Goal: Task Accomplishment & Management: Manage account settings

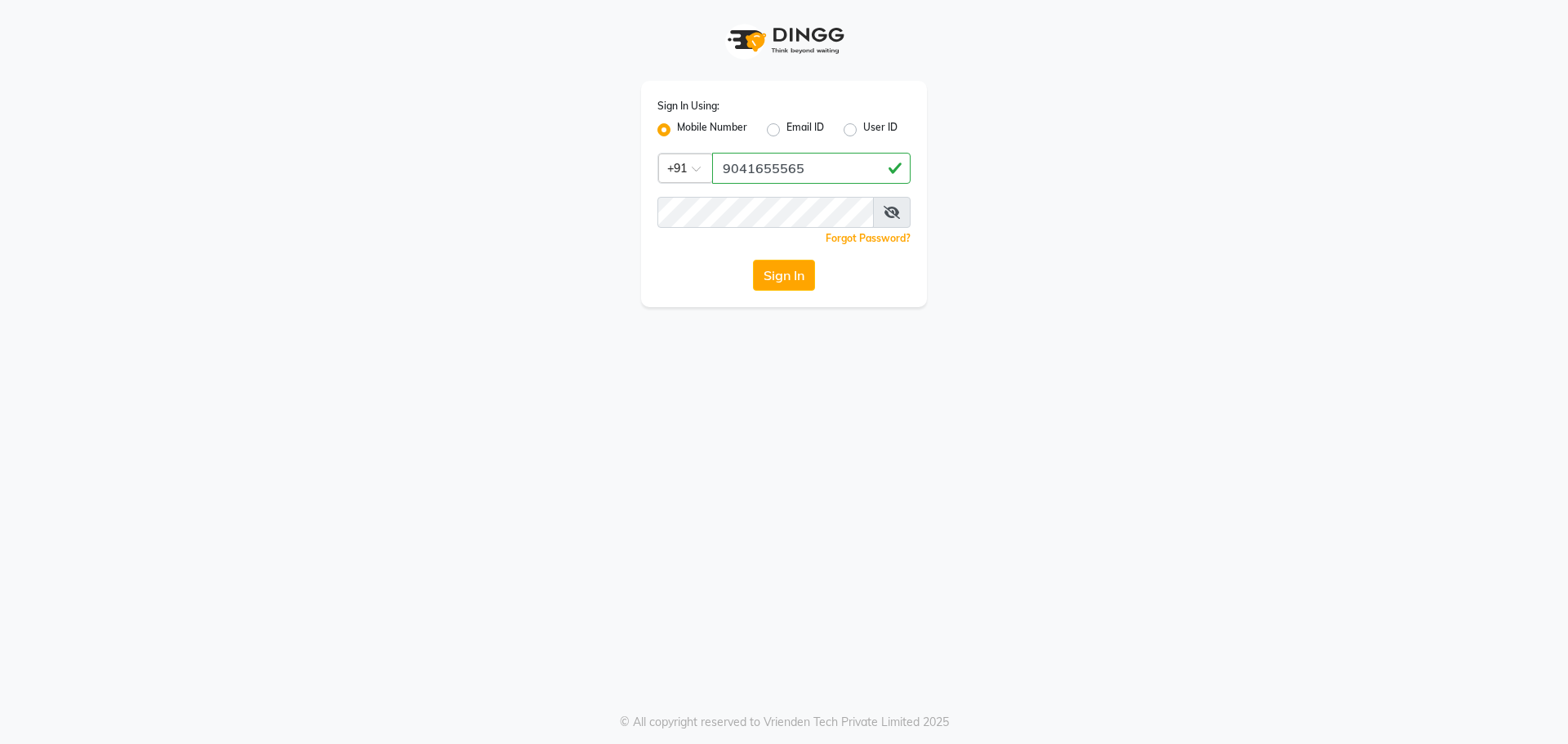
type input "9041655565"
click at [778, 277] on button "Sign In" at bounding box center [783, 275] width 62 height 31
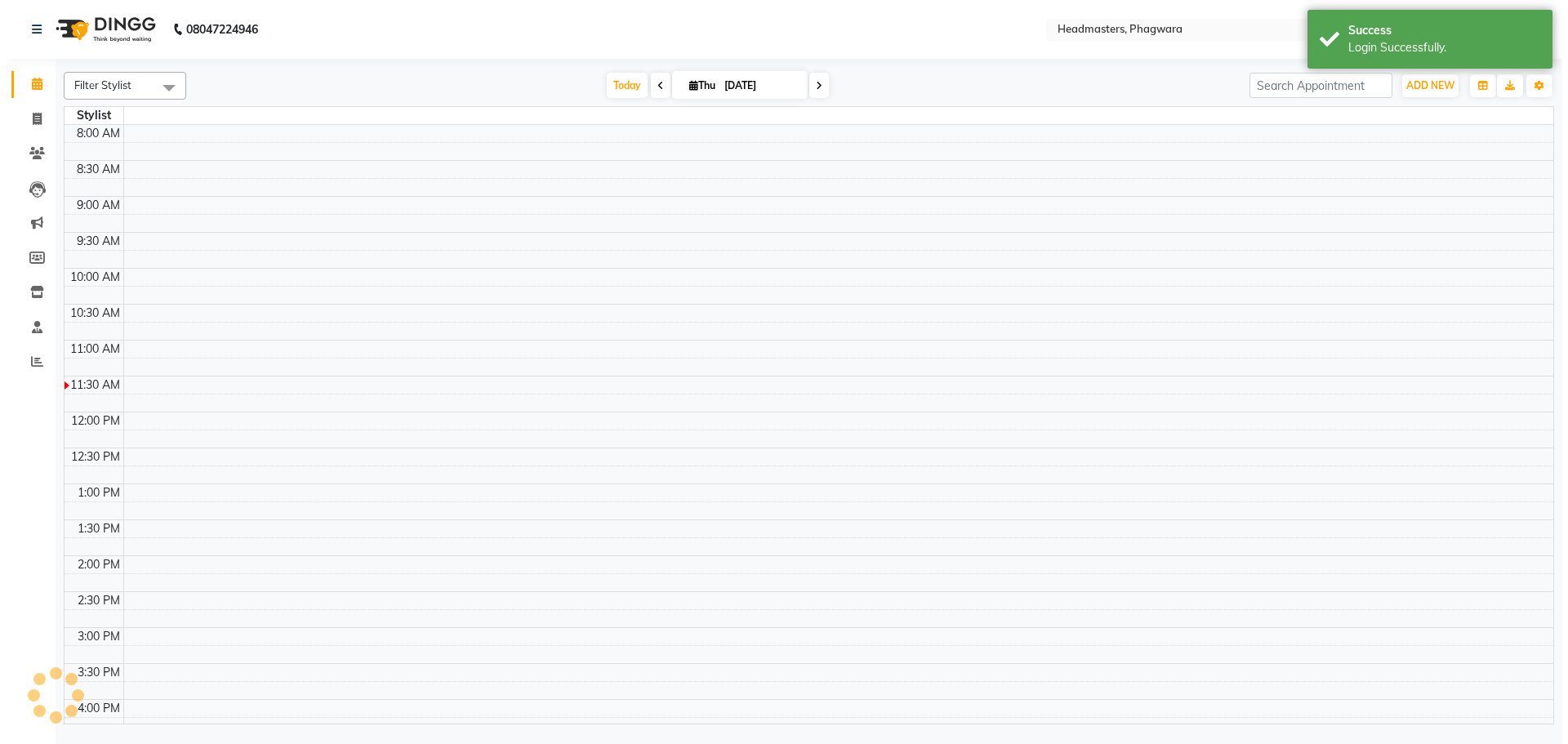
scroll to position [216, 0]
select select "en"
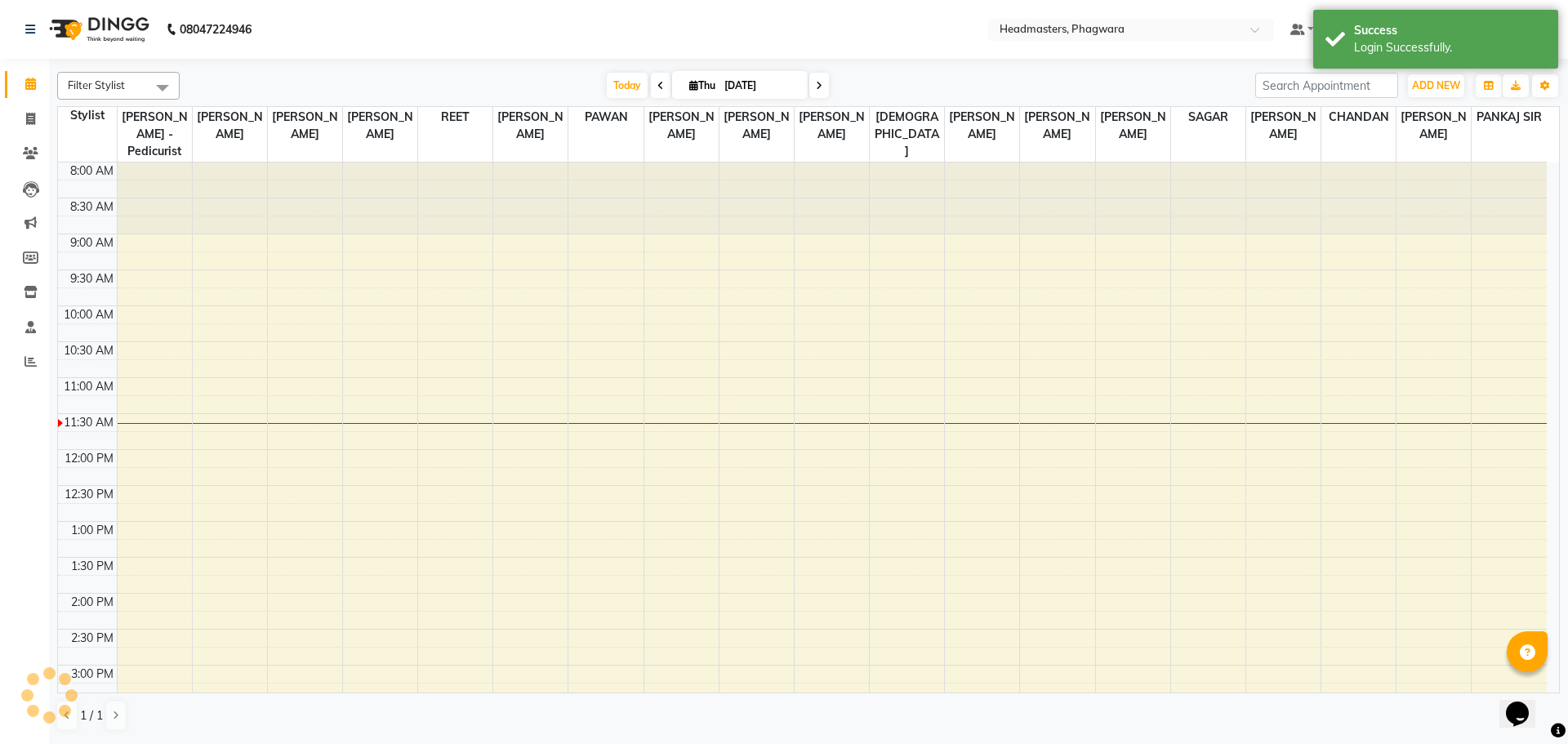
scroll to position [0, 0]
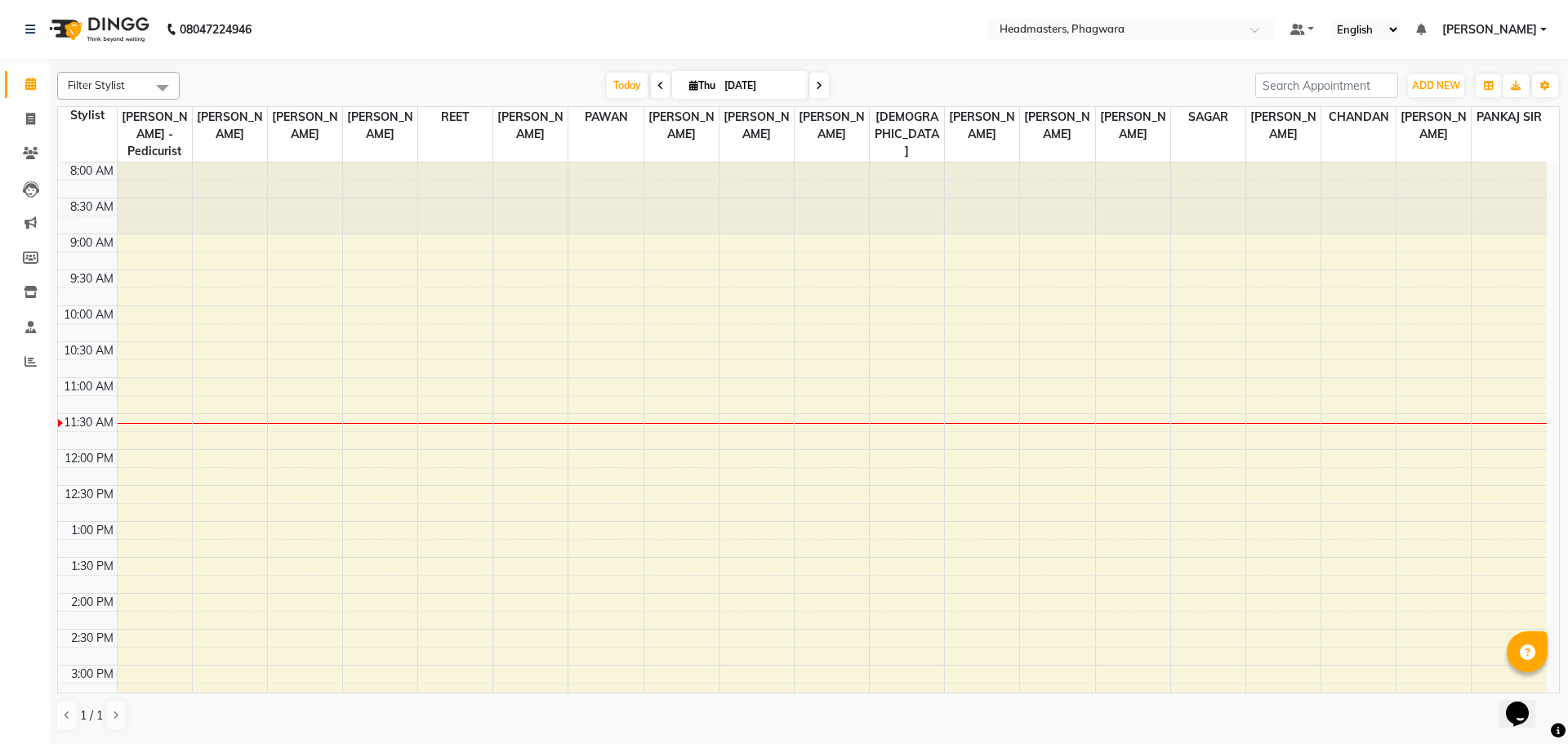
click at [612, 375] on div "8:00 AM 8:30 AM 9:00 AM 9:30 AM 10:00 AM 10:30 AM 11:00 AM 11:30 AM 12:00 PM 12…" at bounding box center [802, 629] width 1488 height 933
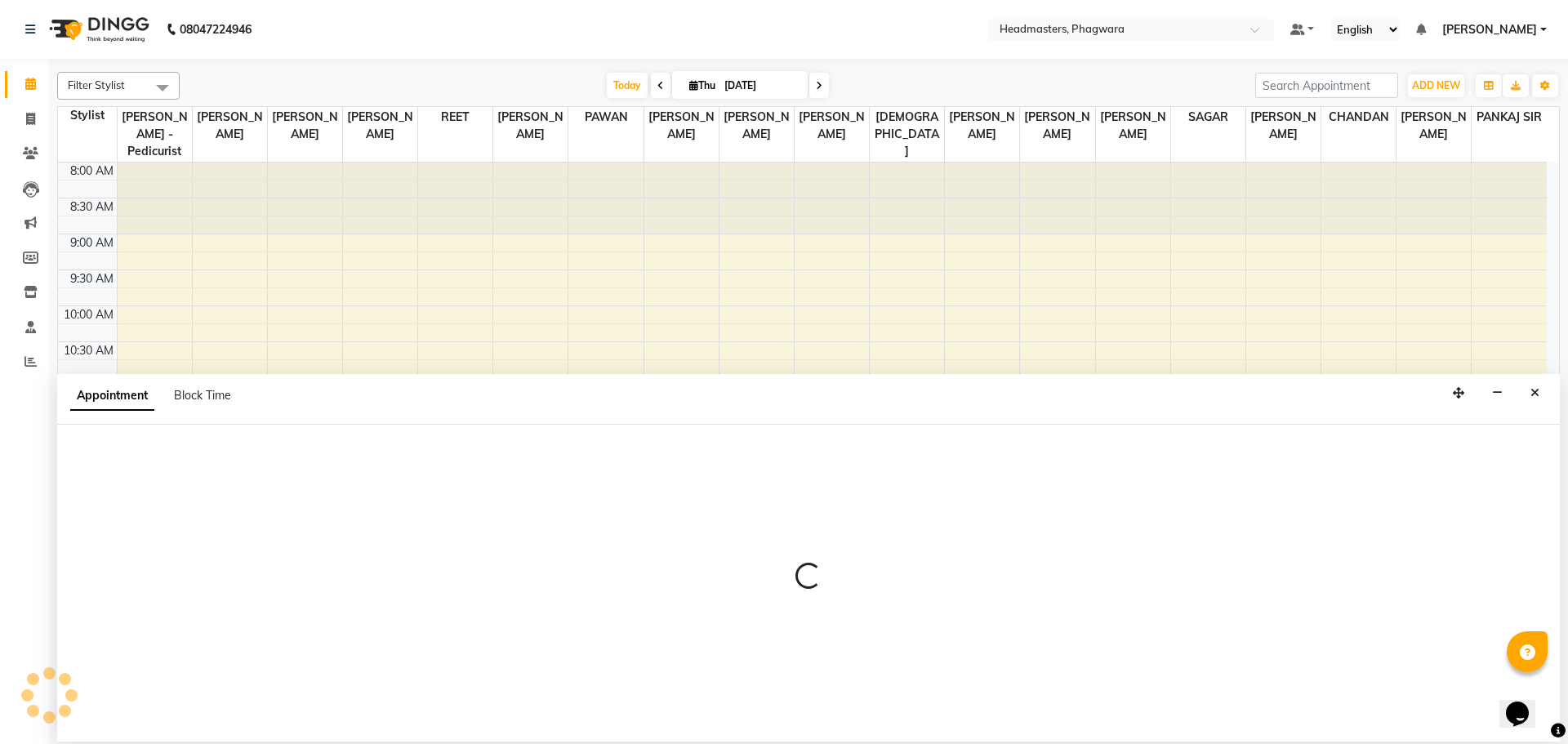
select select "71382"
select select "660"
select select "tentative"
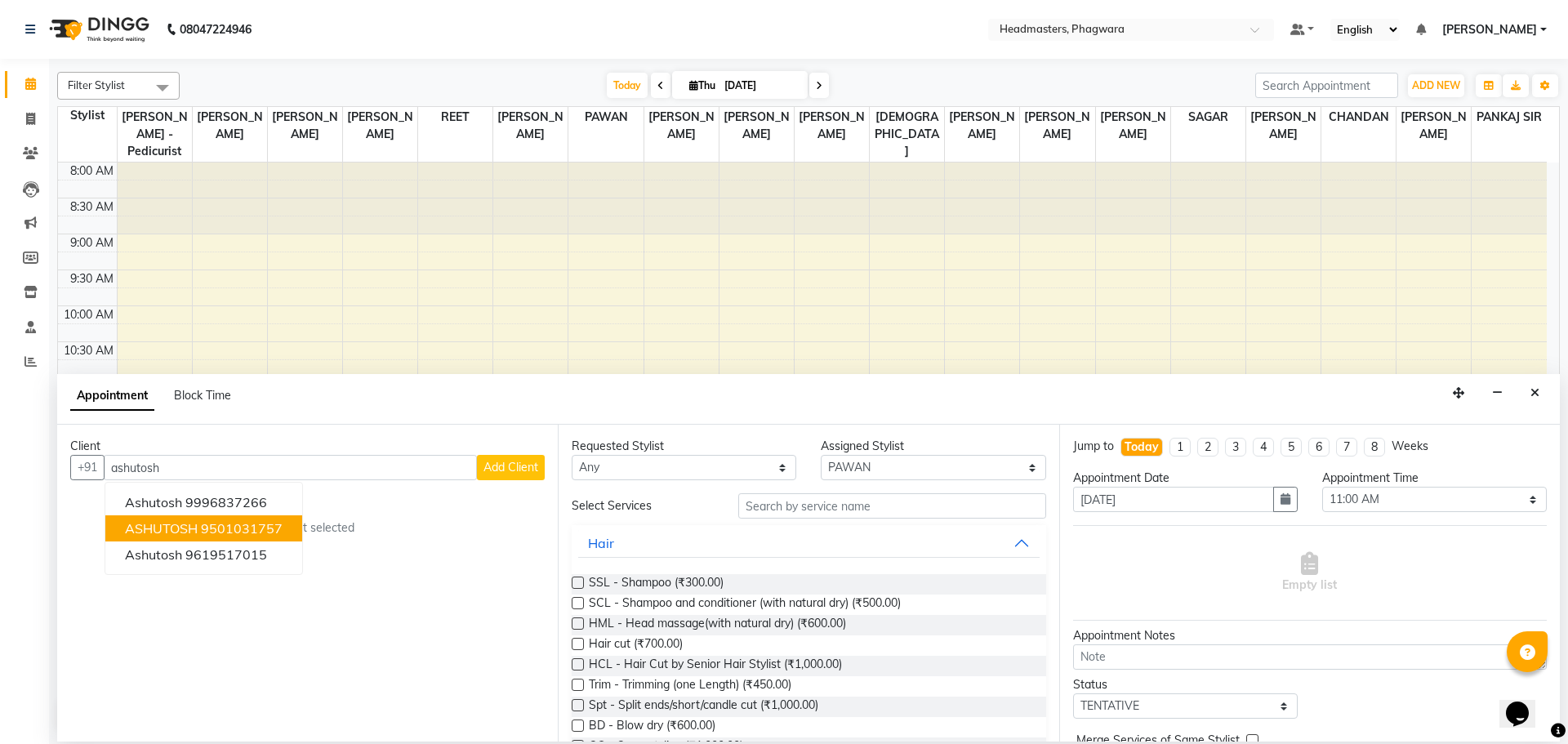
click at [241, 524] on ngb-highlight "9501031757" at bounding box center [241, 529] width 82 height 17
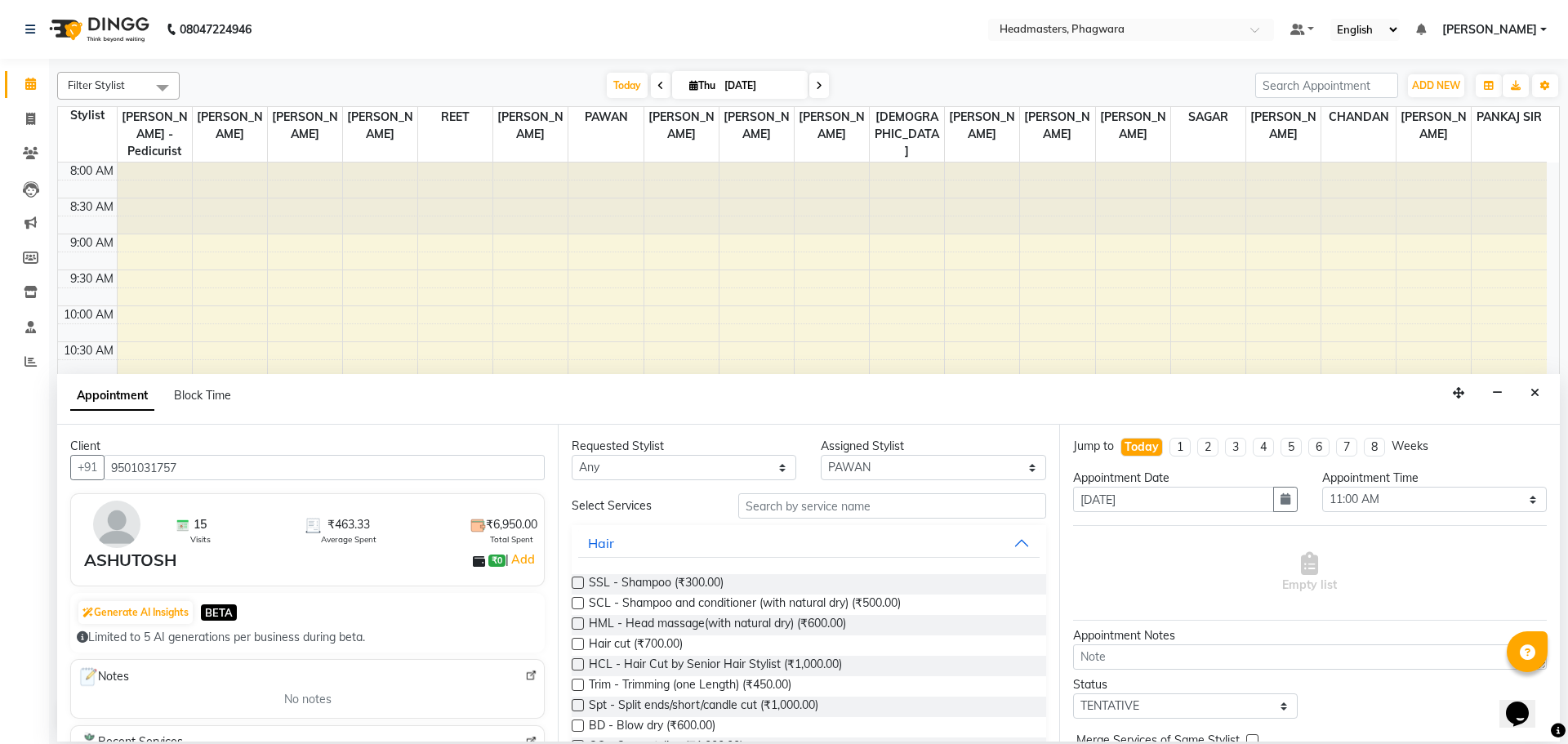
type input "9501031757"
click at [752, 507] on input "text" at bounding box center [893, 506] width 308 height 25
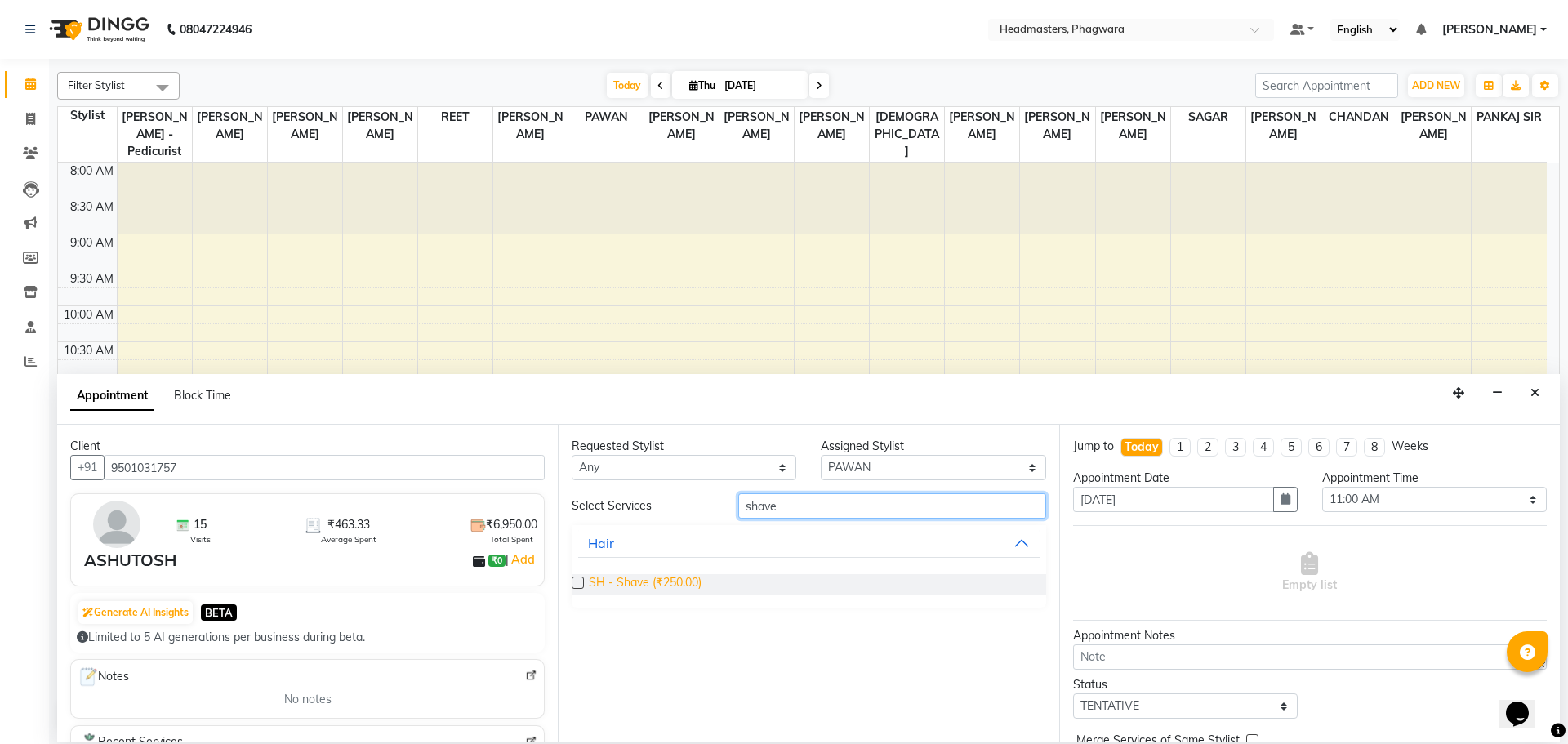
type input "shave"
click at [620, 584] on span "SH - Shave (₹250.00)" at bounding box center [645, 584] width 112 height 20
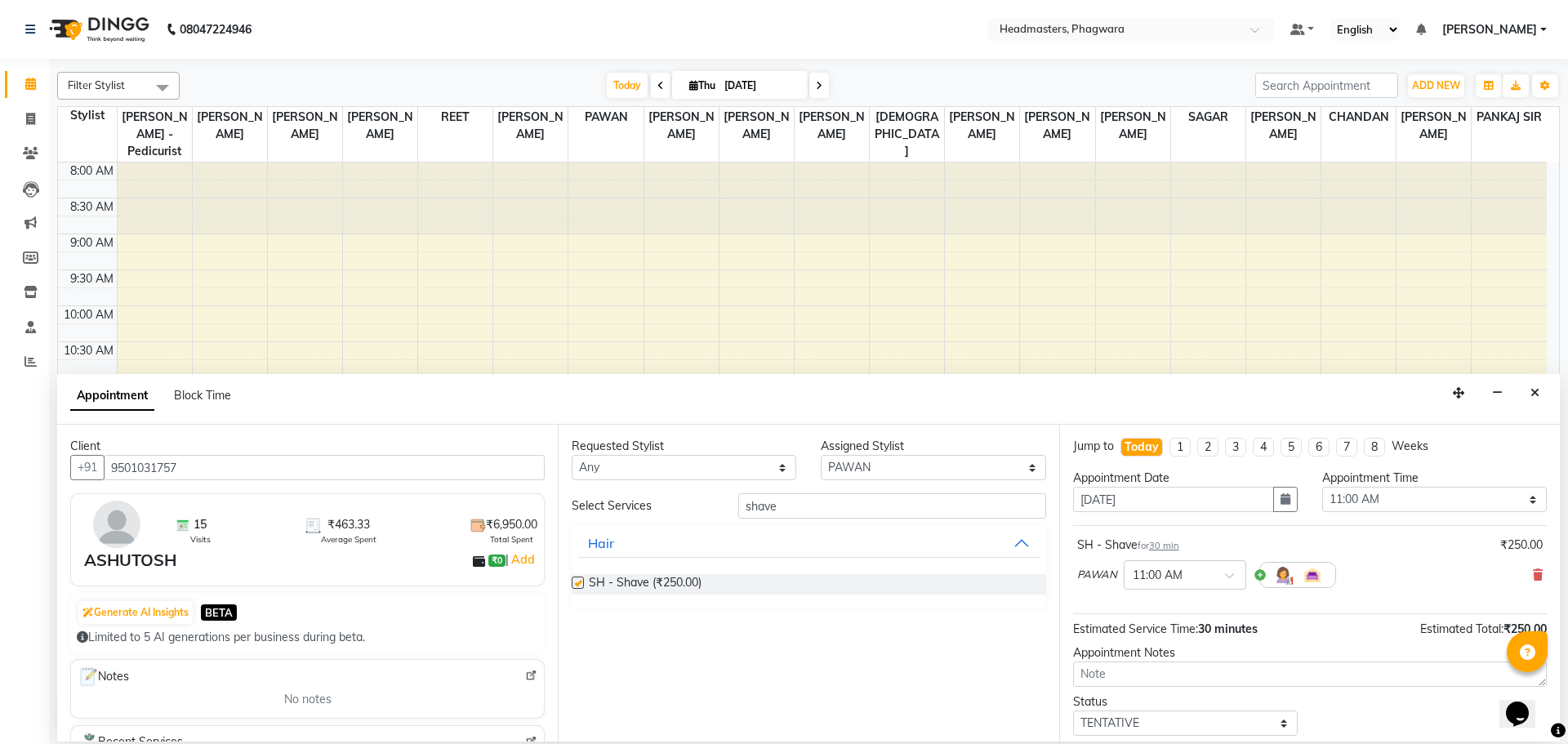
checkbox input "false"
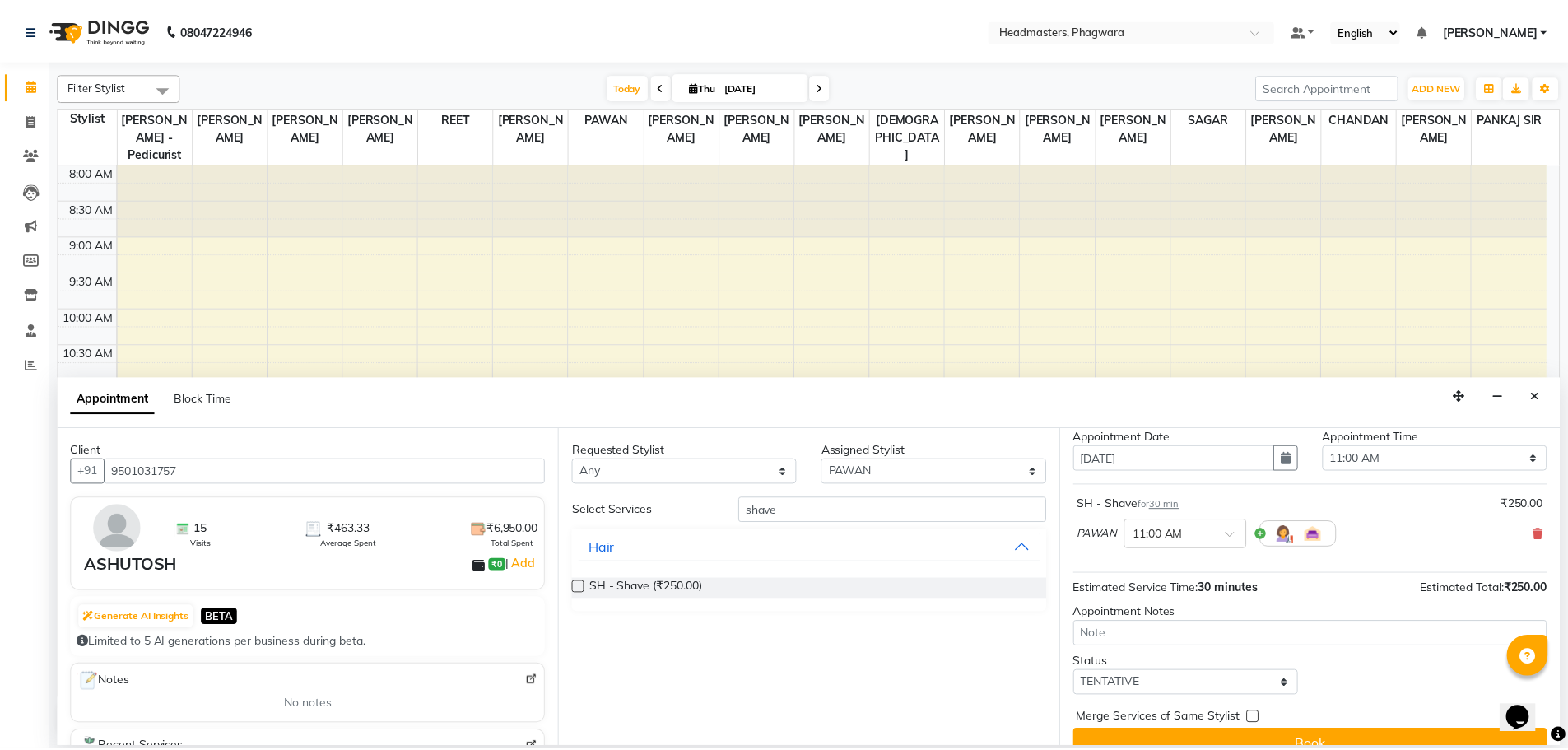
scroll to position [71, 0]
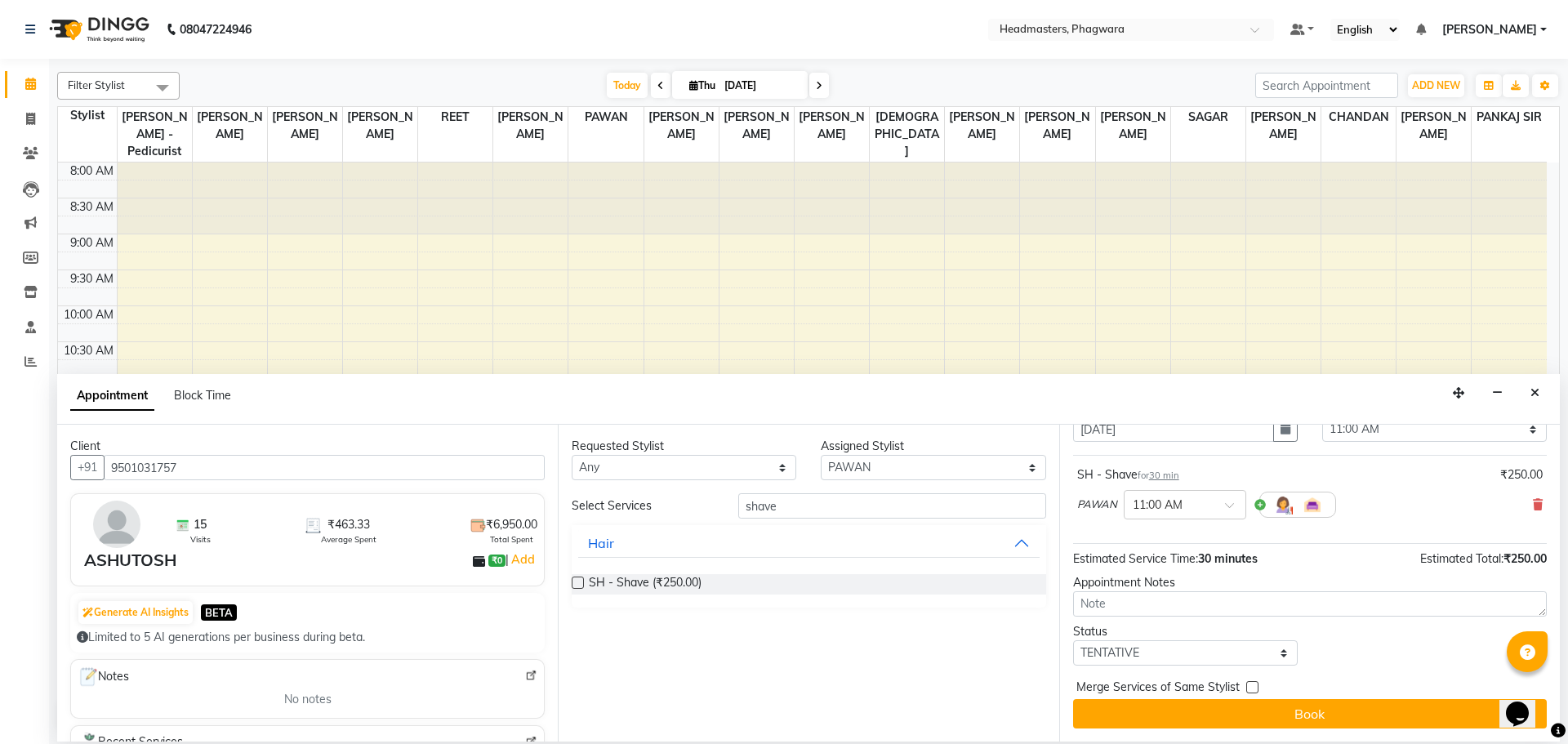
drag, startPoint x: 1195, startPoint y: 701, endPoint x: 1210, endPoint y: 719, distance: 23.4
click at [1195, 702] on button "Book" at bounding box center [1309, 713] width 473 height 30
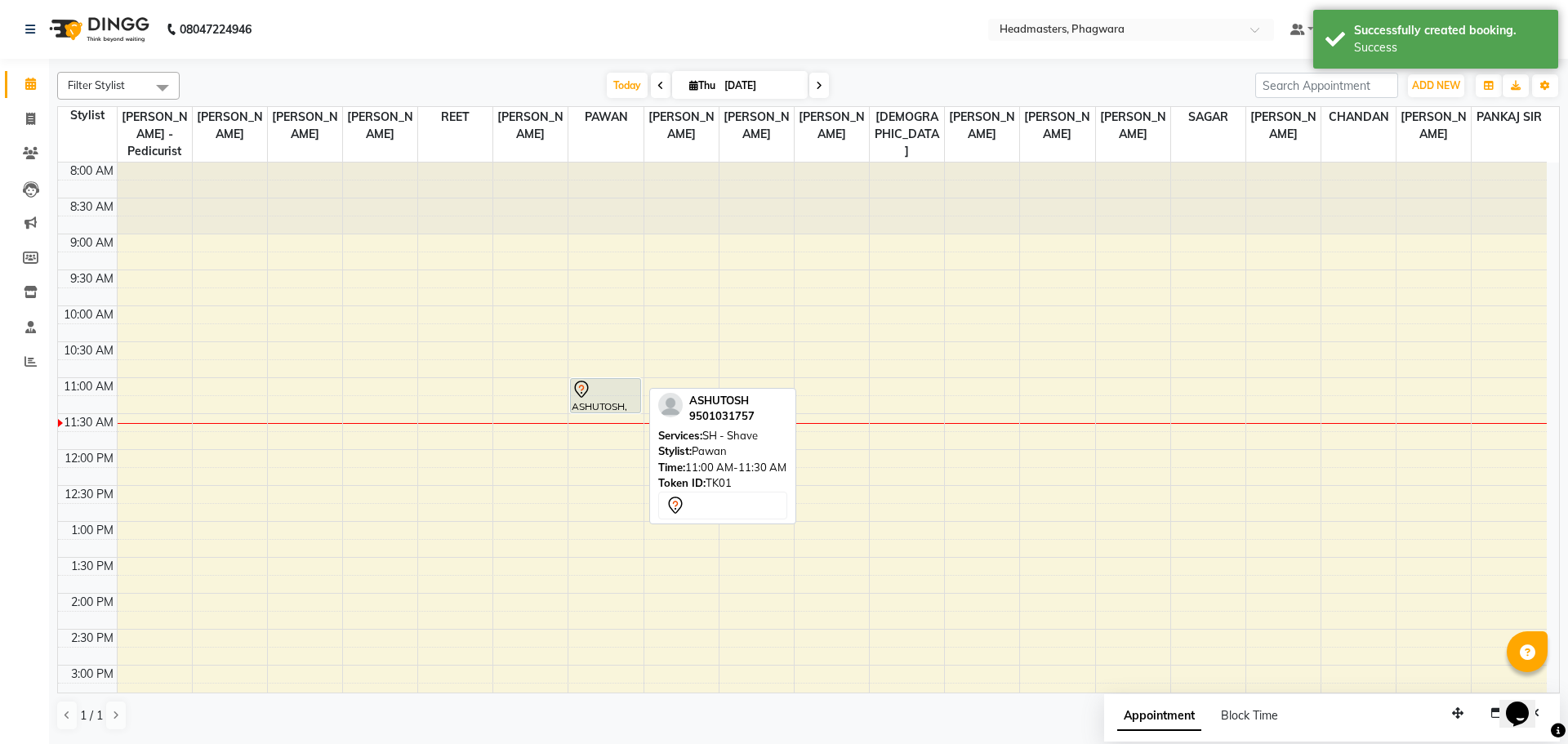
click at [602, 380] on div at bounding box center [605, 389] width 68 height 19
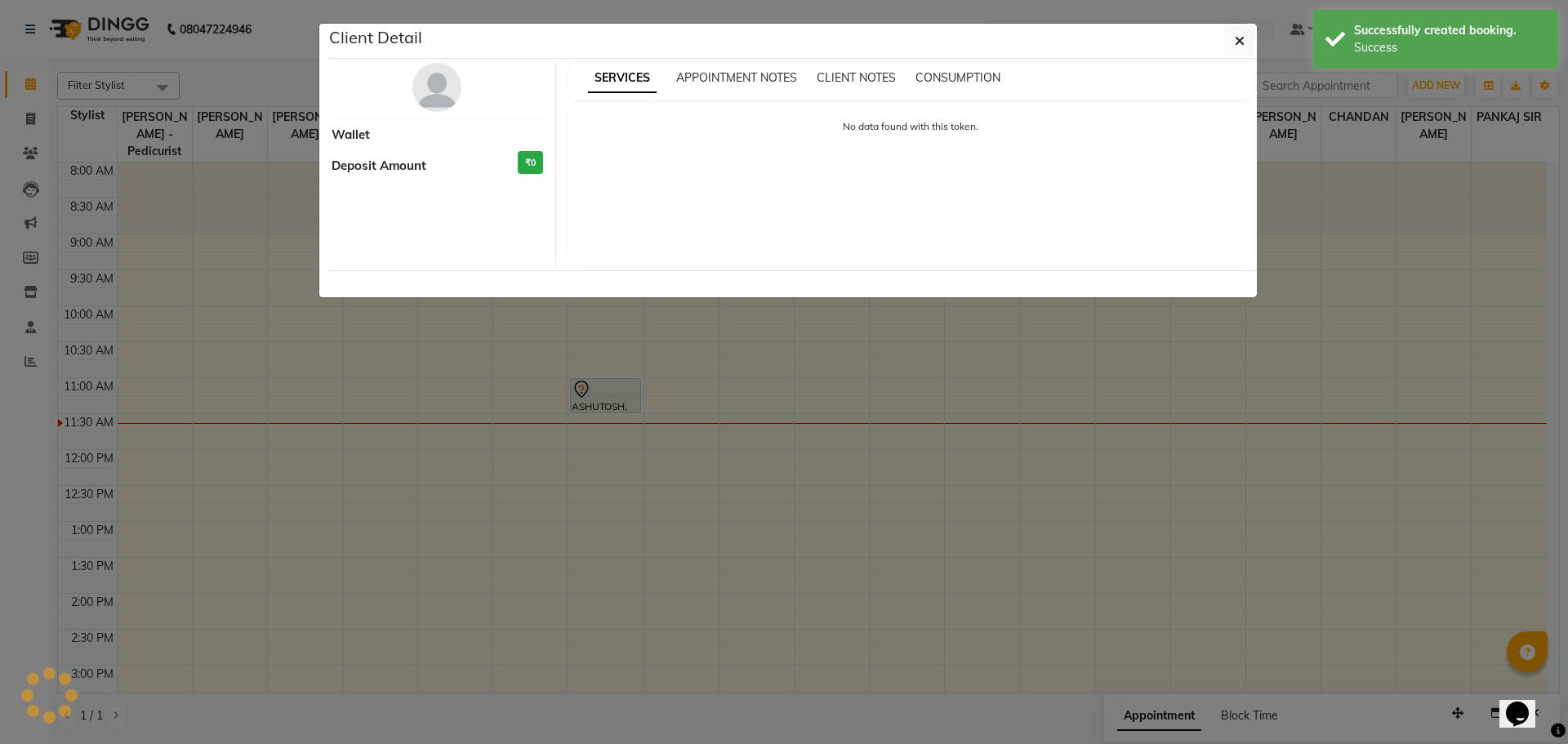
drag, startPoint x: 600, startPoint y: 380, endPoint x: 752, endPoint y: 433, distance: 161.0
click at [752, 433] on ngb-modal-window "Client Detail Wallet Deposit Amount ₹0 SERVICES APPOINTMENT NOTES CLIENT NOTES …" at bounding box center [784, 372] width 1568 height 744
select select "7"
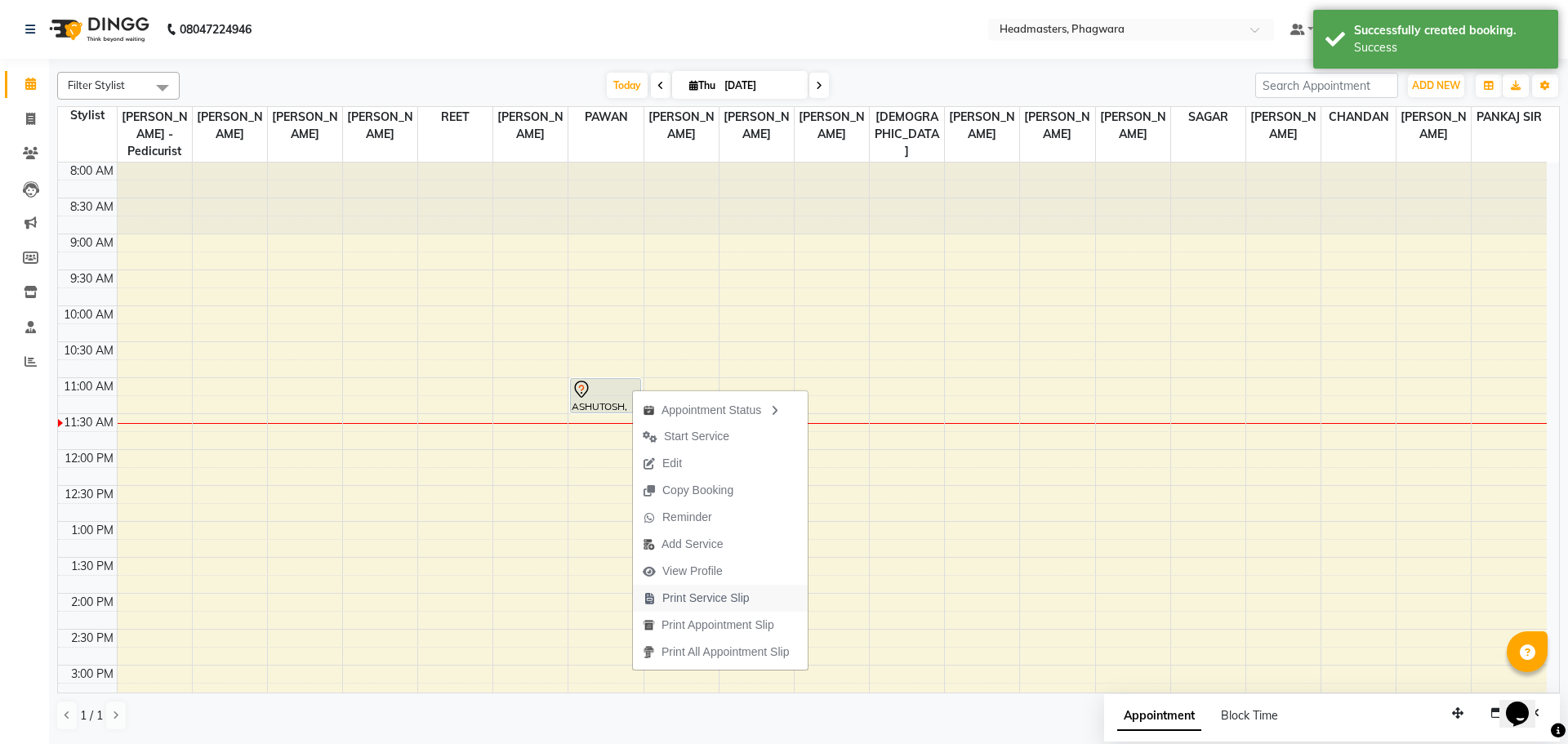
click at [713, 602] on span "Print Service Slip" at bounding box center [706, 597] width 87 height 17
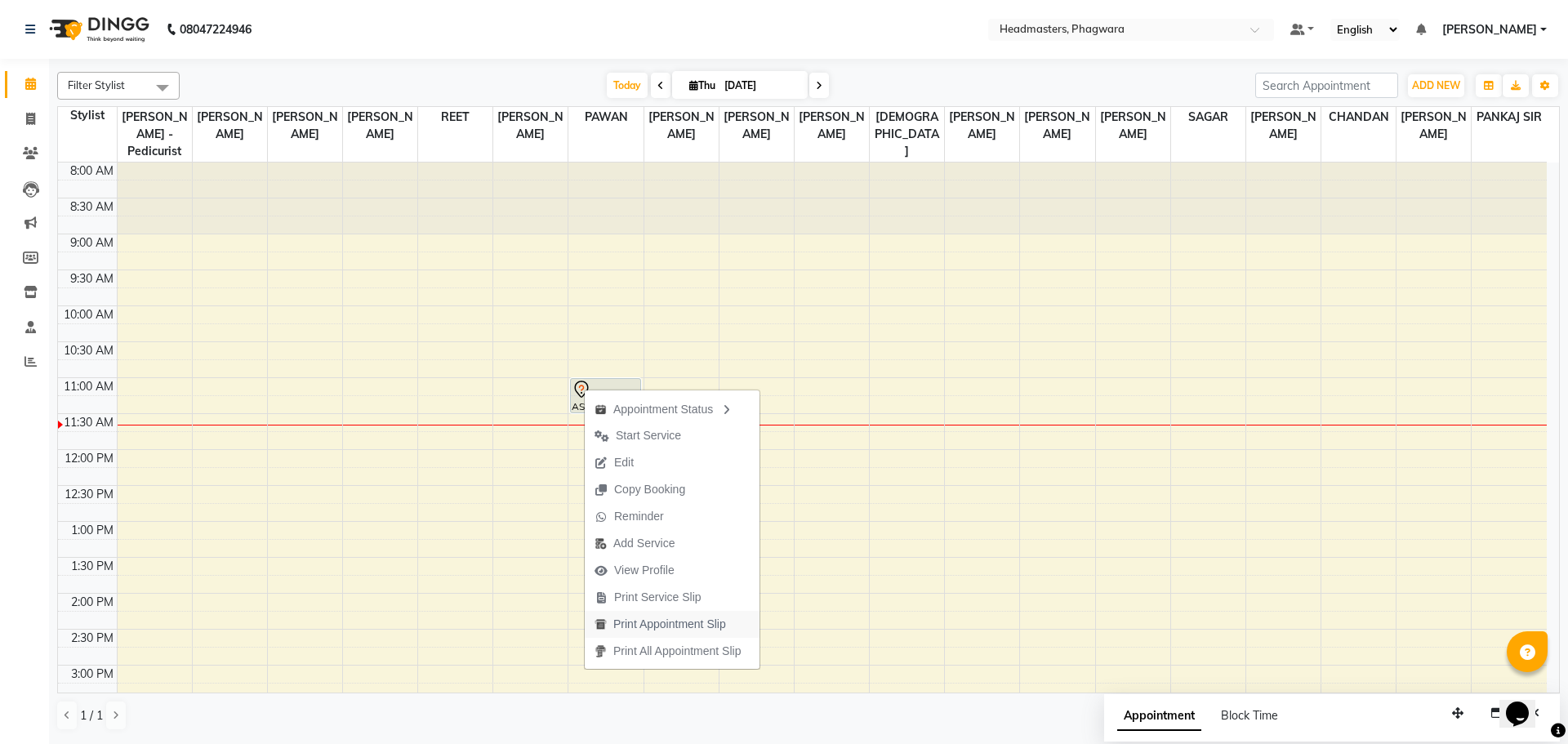
click at [652, 620] on span "Print Appointment Slip" at bounding box center [669, 624] width 112 height 17
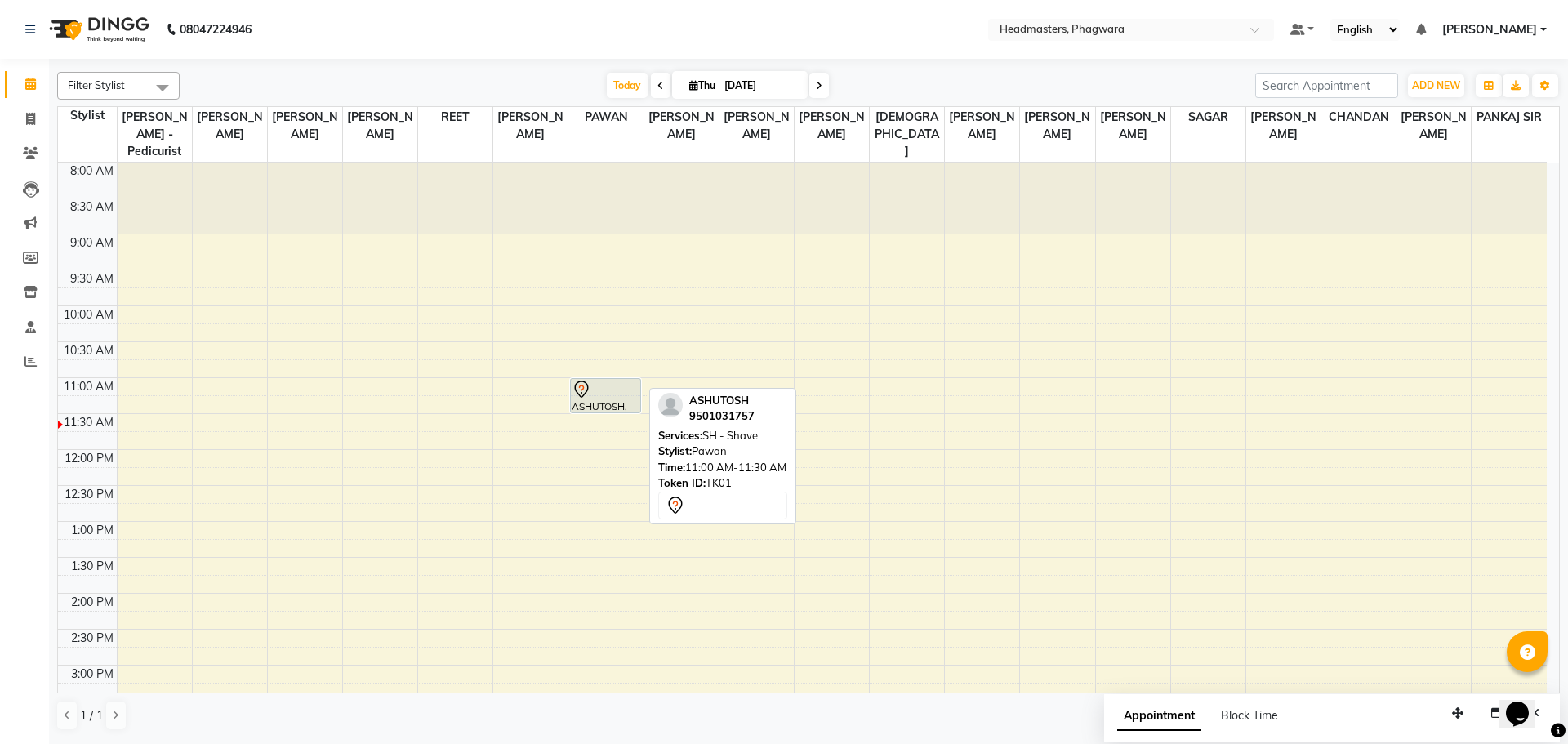
click at [596, 379] on div at bounding box center [605, 389] width 68 height 19
select select "7"
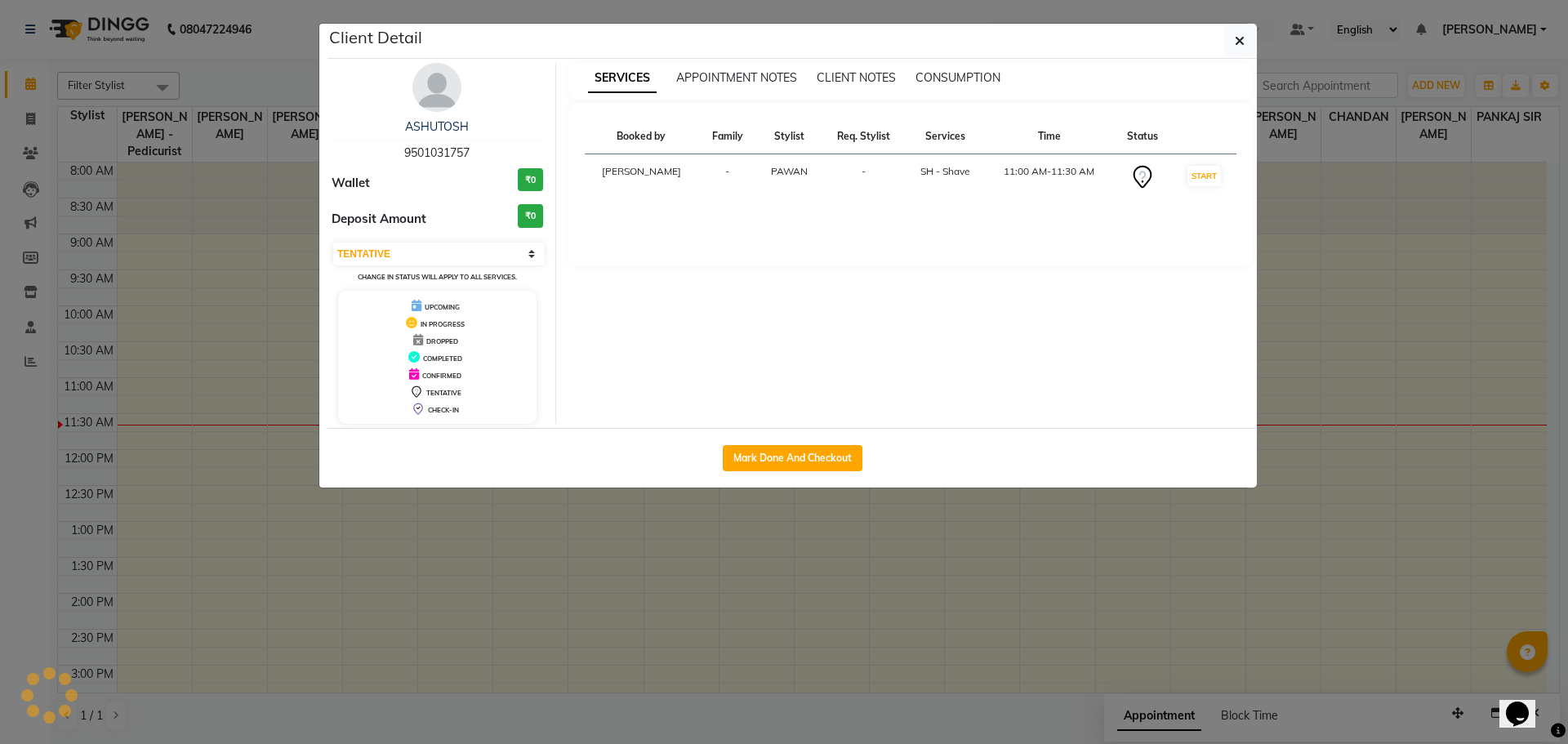
click at [652, 543] on ngb-modal-window "Client Detail ASHUTOSH 9501031757 Wallet ₹0 Deposit Amount ₹0 Select IN SERVICE…" at bounding box center [784, 372] width 1568 height 744
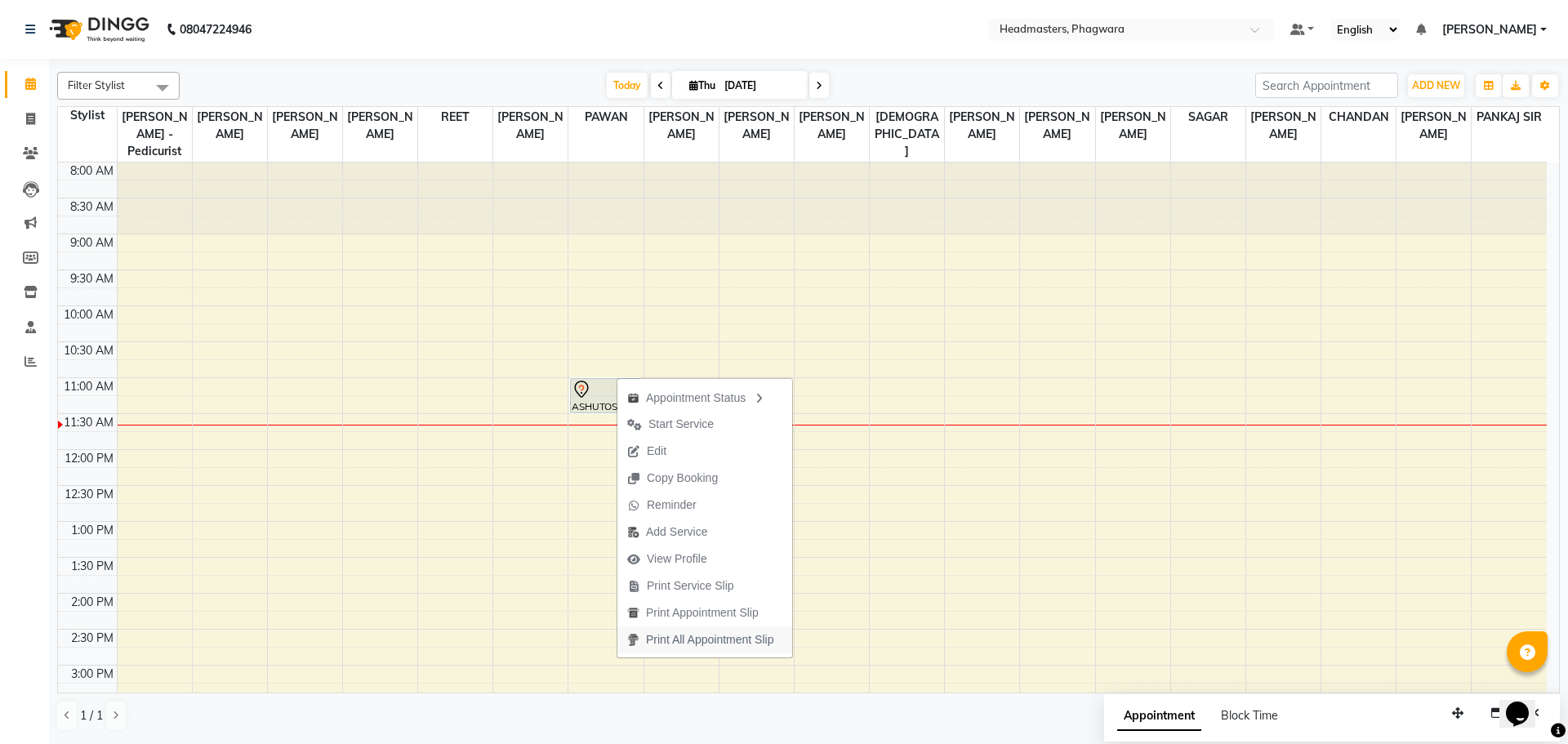
click at [699, 638] on span "Print All Appointment Slip" at bounding box center [709, 639] width 127 height 17
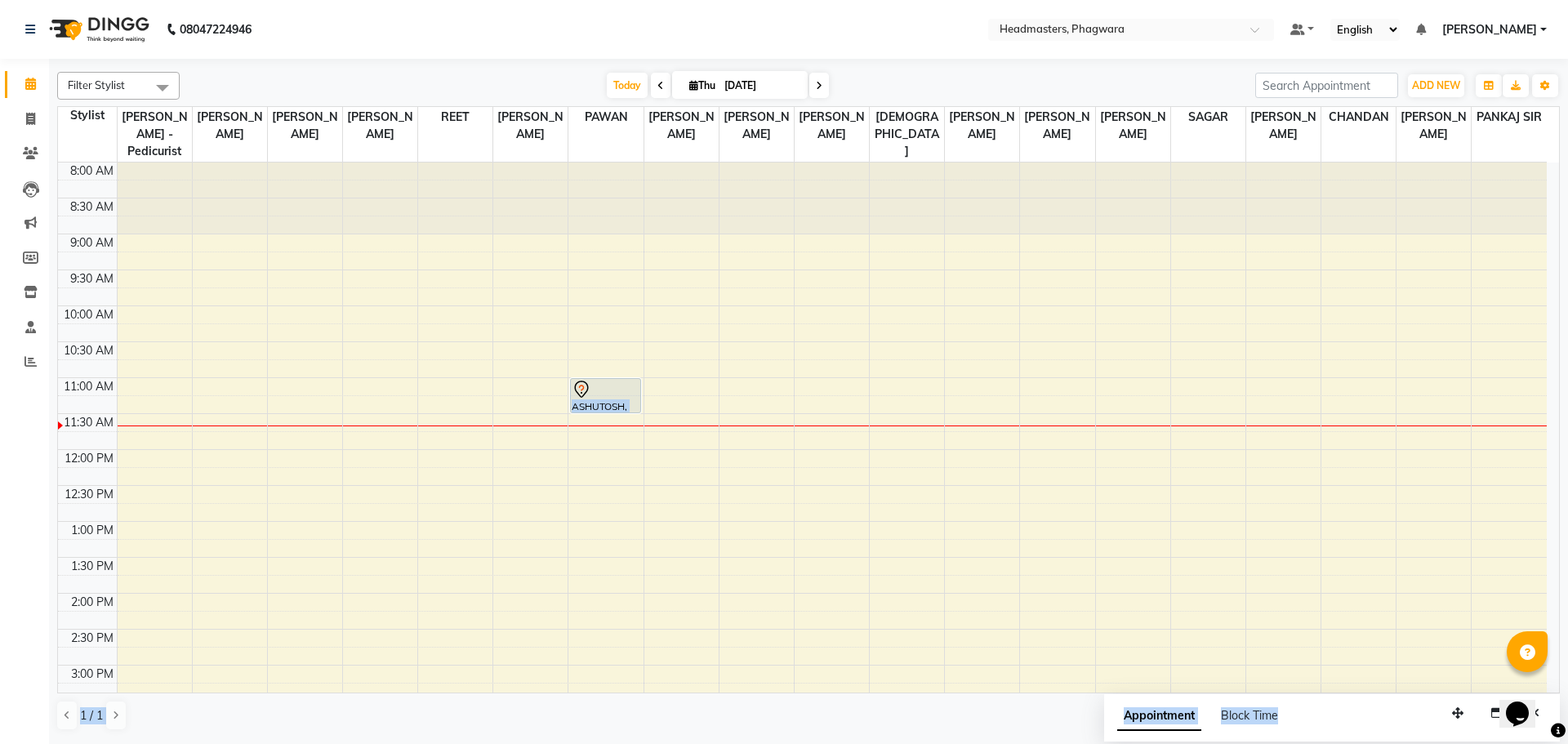
drag, startPoint x: 1444, startPoint y: 712, endPoint x: 1254, endPoint y: 684, distance: 192.1
click at [1254, 684] on div "Filter Stylist Select All [PERSON_NAME] [PERSON_NAME] [PERSON_NAME] [PERSON_NAM…" at bounding box center [808, 401] width 1502 height 672
click at [1363, 713] on div "Appointment Block Time" at bounding box center [1331, 719] width 456 height 51
click at [1448, 708] on button "button" at bounding box center [1458, 712] width 26 height 25
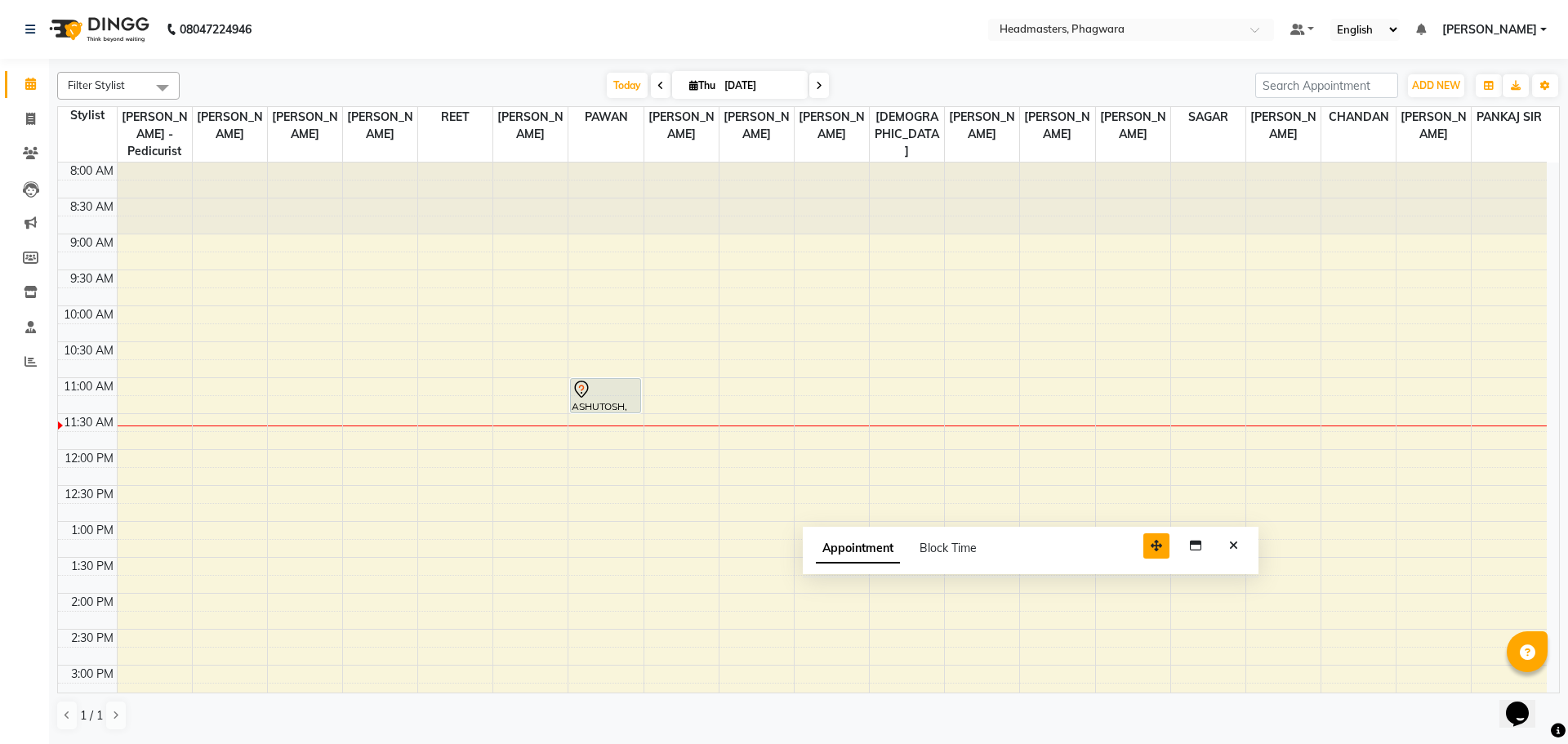
drag, startPoint x: 1458, startPoint y: 713, endPoint x: 1145, endPoint y: 542, distance: 356.7
click at [1150, 542] on icon "button" at bounding box center [1156, 545] width 11 height 11
click at [1221, 541] on icon "Close" at bounding box center [1222, 541] width 9 height 11
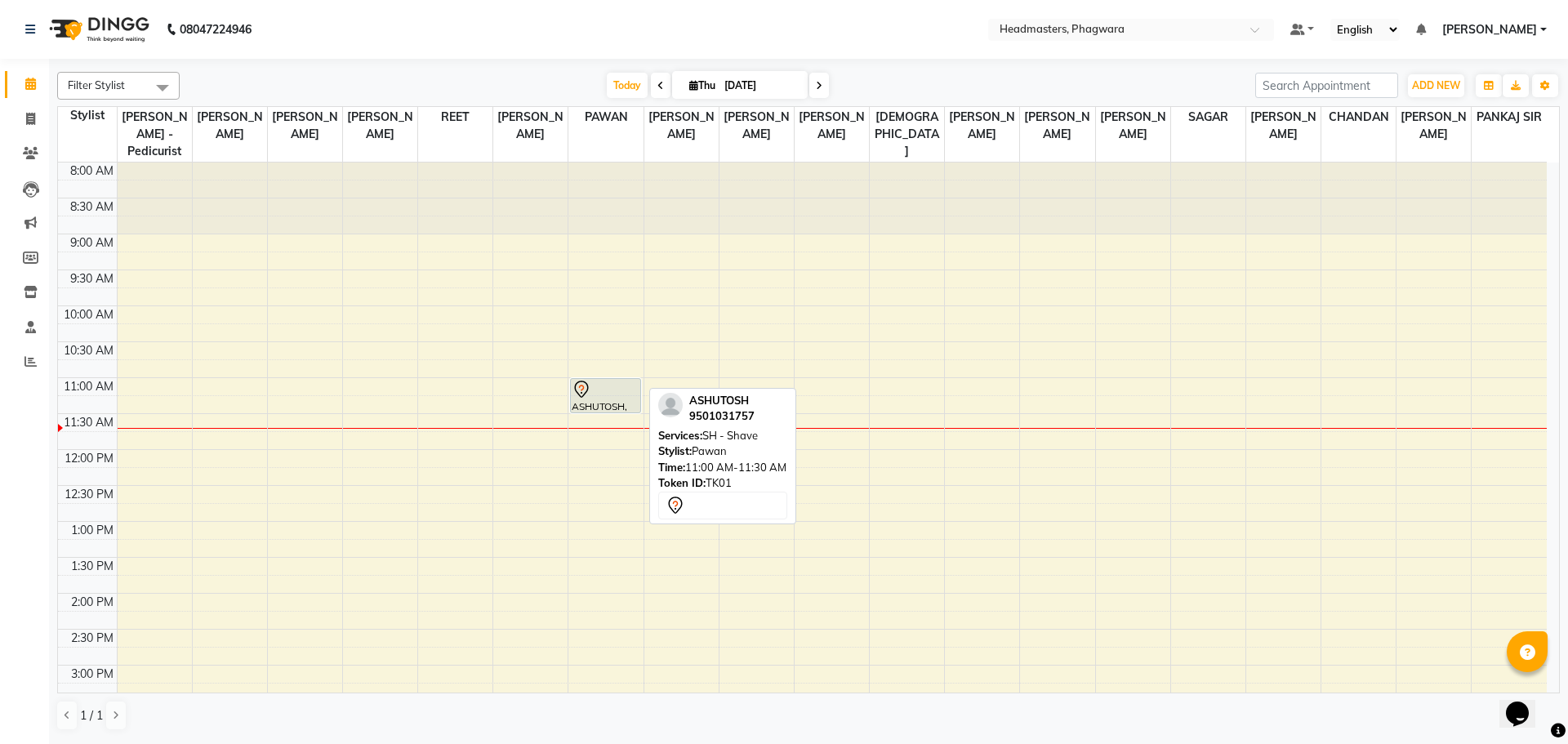
click at [588, 382] on div "ASHUTOSH, TK01, 11:00 AM-11:30 AM, SH - Shave" at bounding box center [605, 395] width 70 height 33
select select "7"
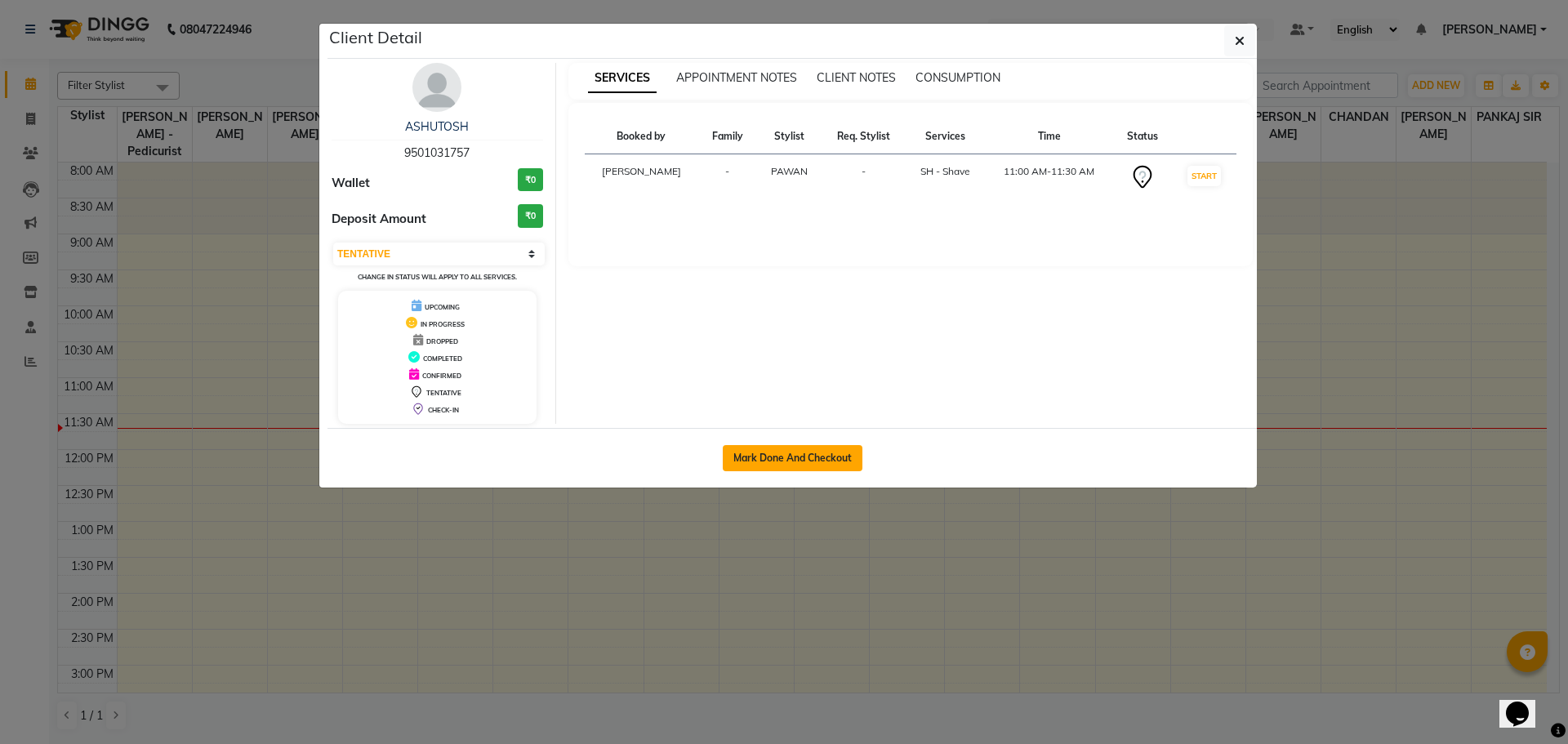
click at [753, 456] on button "Mark Done And Checkout" at bounding box center [792, 458] width 139 height 26
select select "service"
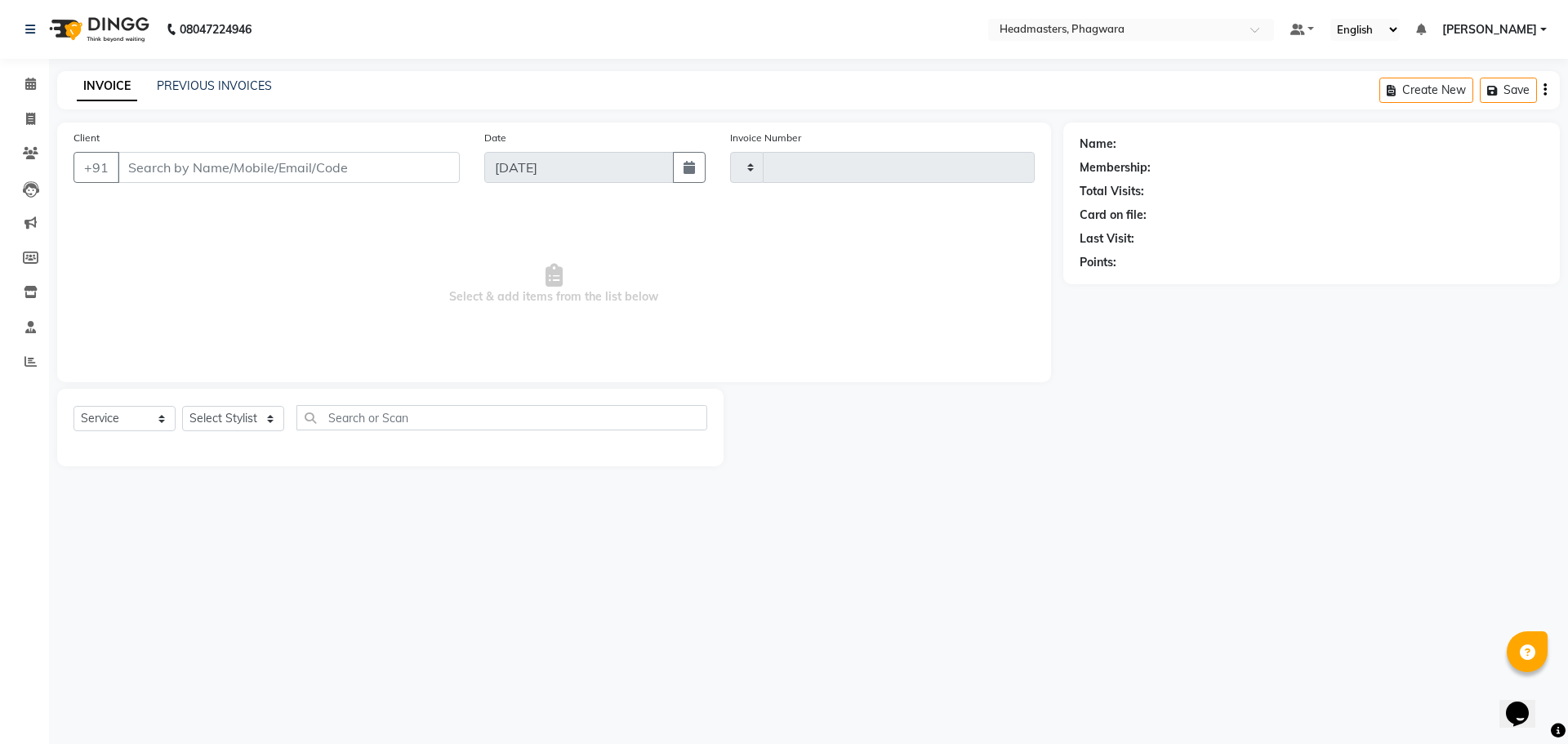
type input "1025"
select select "7888"
type input "9501031757"
select select "71382"
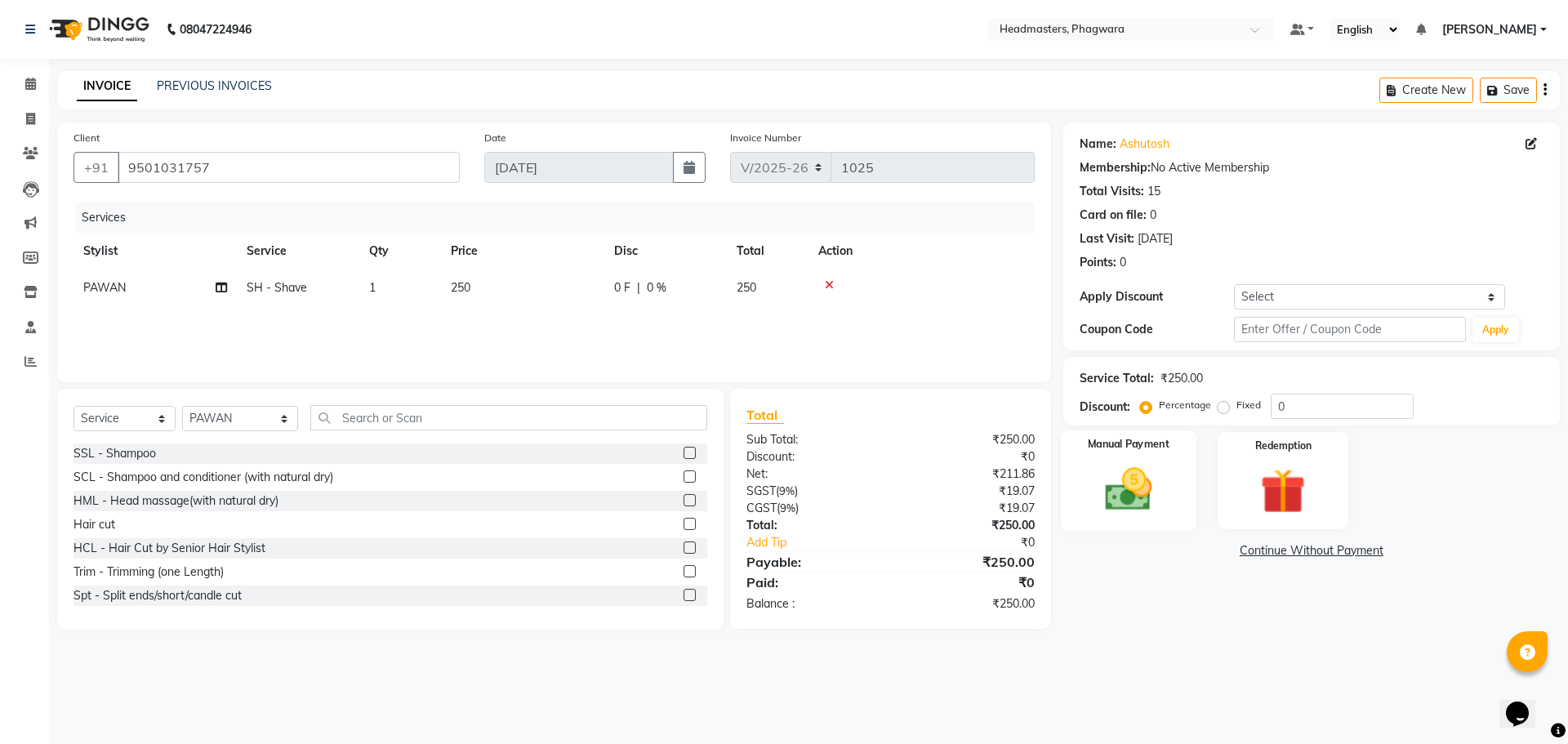
click at [1073, 476] on div "Manual Payment" at bounding box center [1127, 481] width 135 height 100
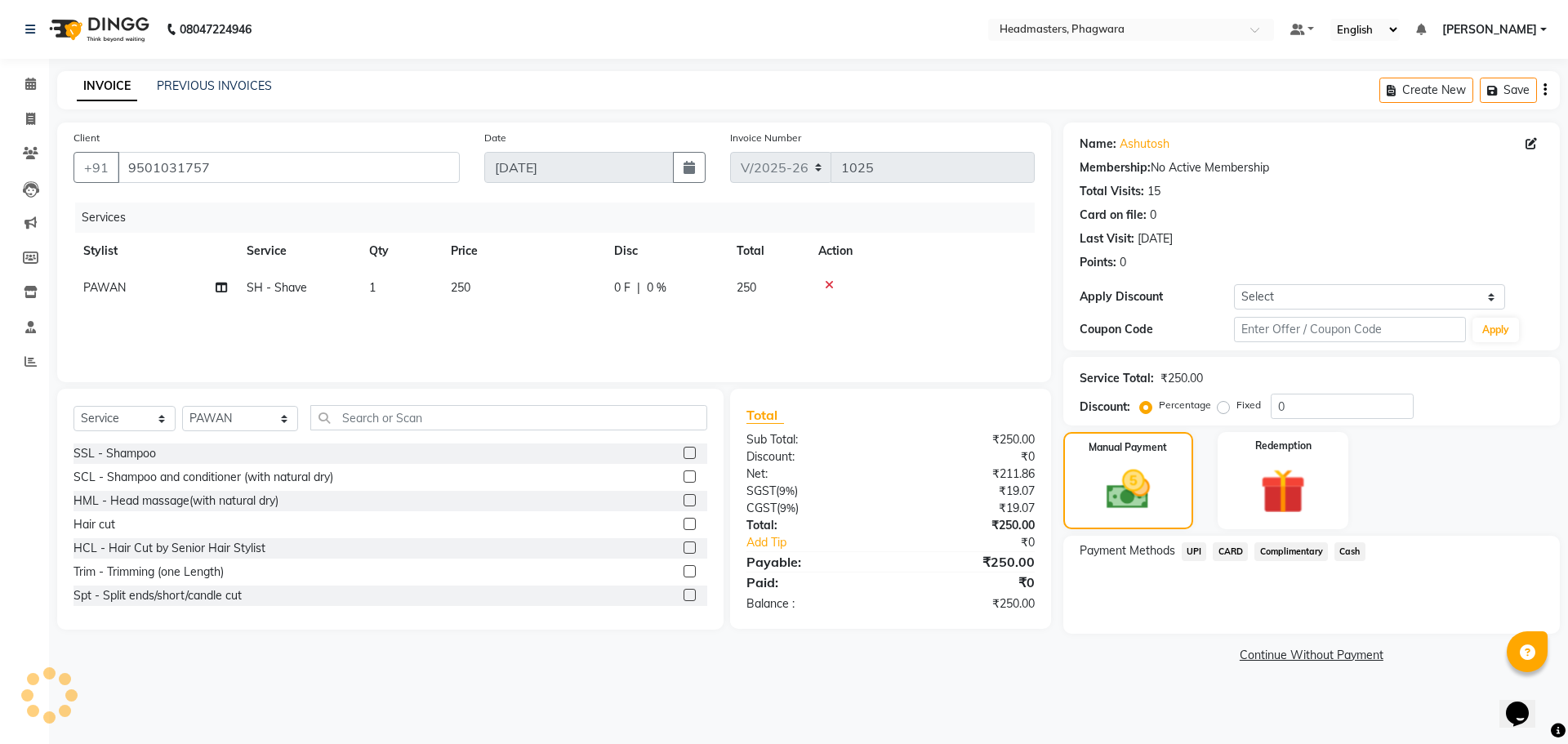
click at [1186, 552] on span "UPI" at bounding box center [1193, 551] width 25 height 19
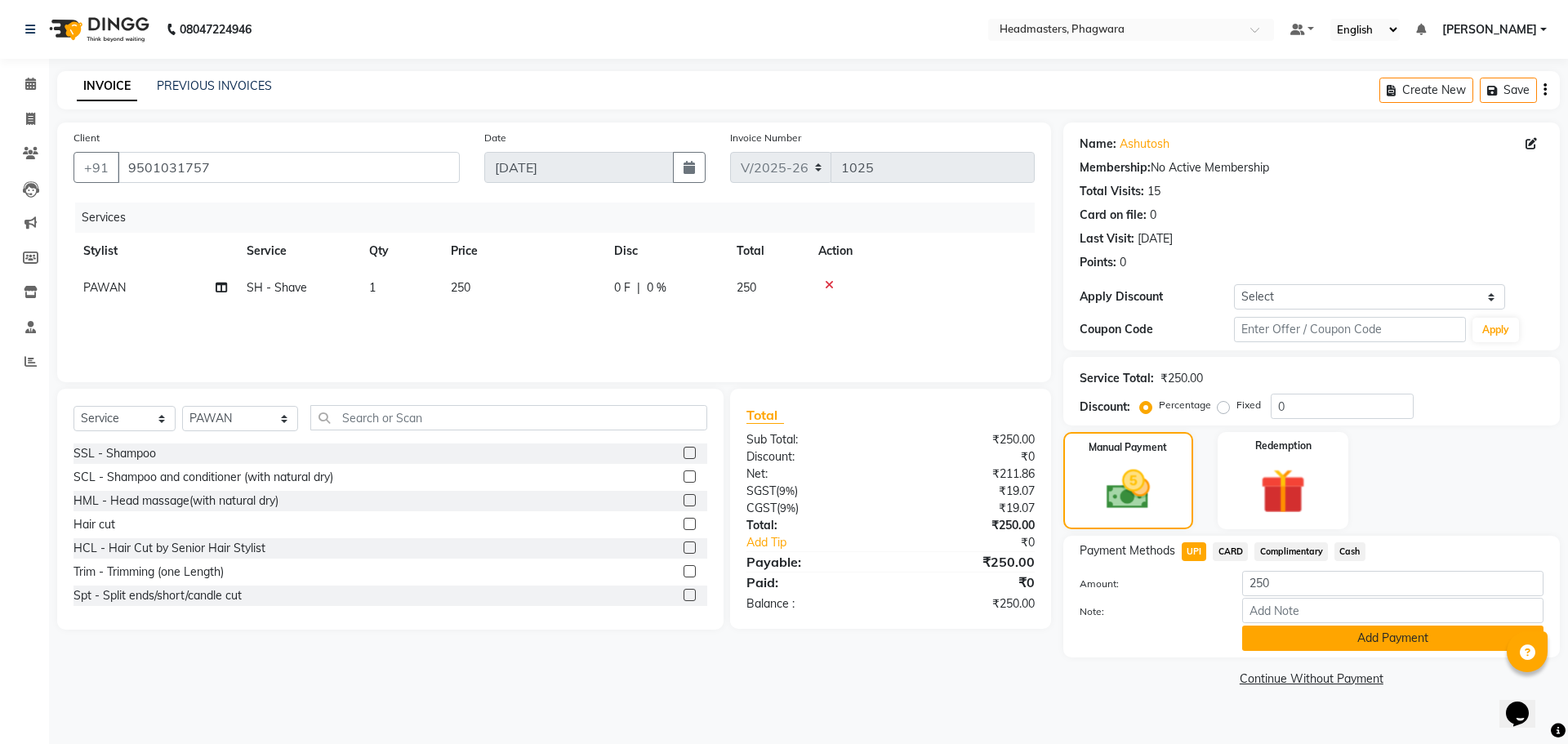
click at [1273, 641] on button "Add Payment" at bounding box center [1393, 637] width 302 height 25
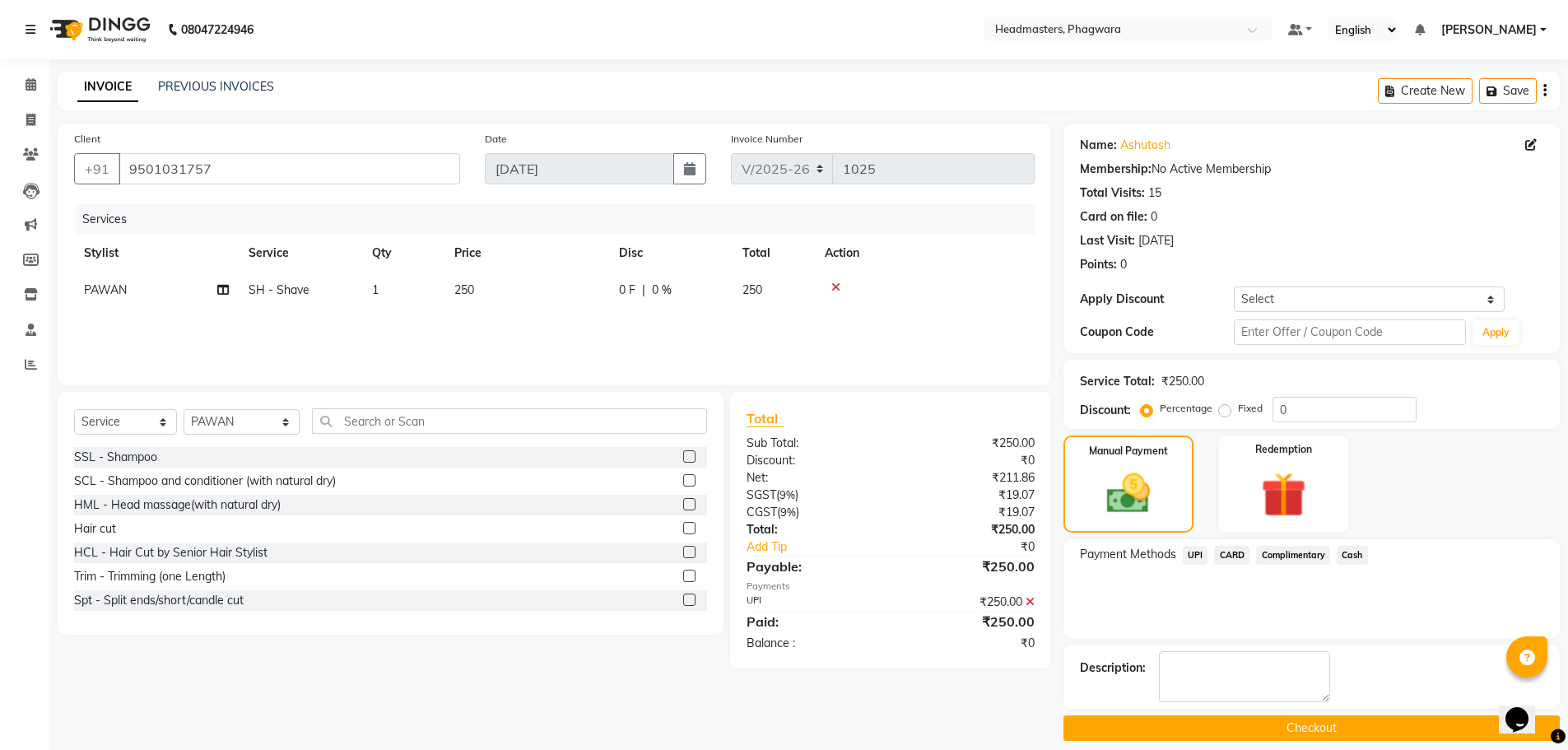
click at [1299, 725] on button "Checkout" at bounding box center [1312, 728] width 497 height 25
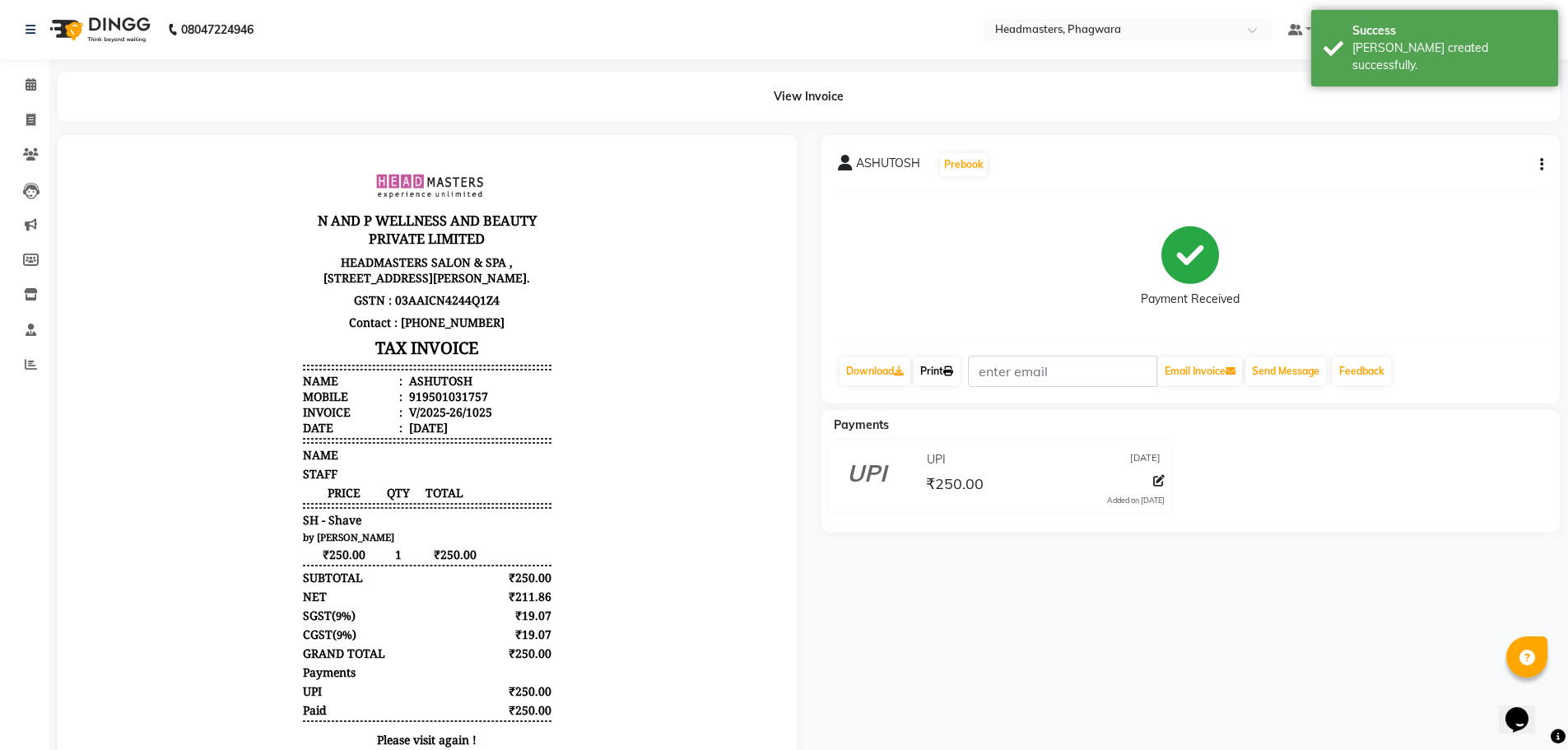
click at [939, 374] on link "Print" at bounding box center [936, 371] width 46 height 28
click at [33, 95] on link "Calendar" at bounding box center [24, 85] width 39 height 27
